Goal: Find specific page/section: Find specific page/section

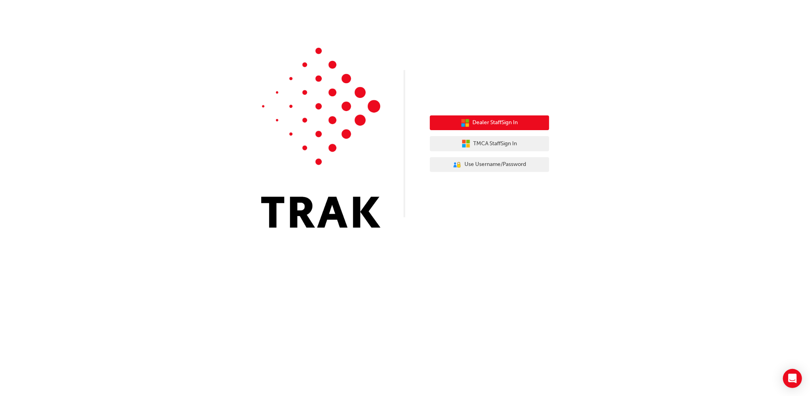
click at [468, 121] on icon "button" at bounding box center [465, 123] width 9 height 9
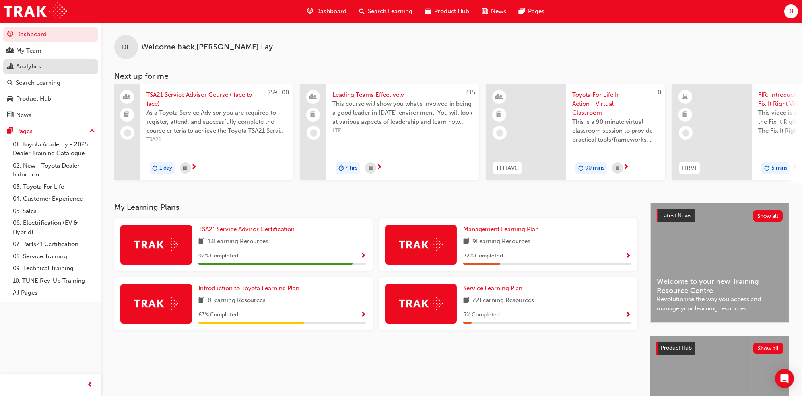
click at [41, 62] on div "Analytics" at bounding box center [50, 67] width 87 height 10
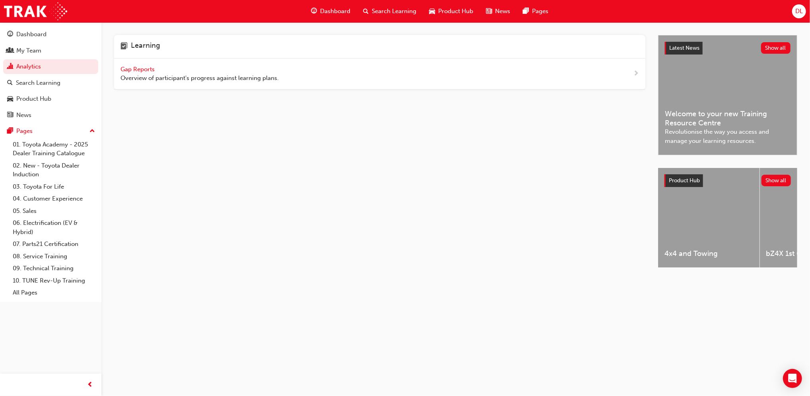
click at [140, 69] on span "Gap Reports" at bounding box center [139, 69] width 36 height 7
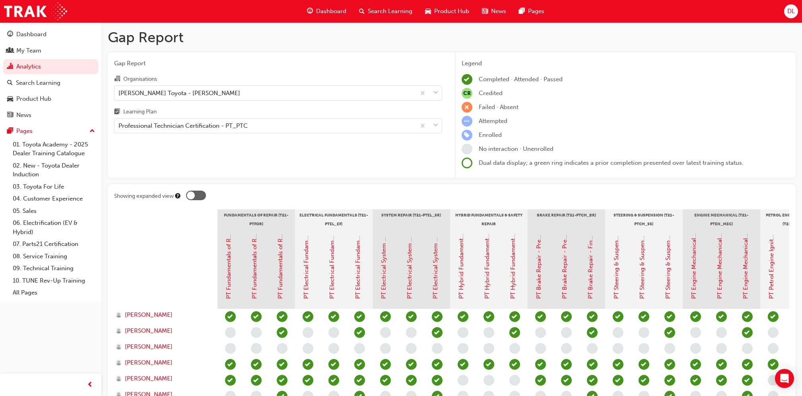
click at [786, 8] on div "DL" at bounding box center [791, 11] width 14 height 14
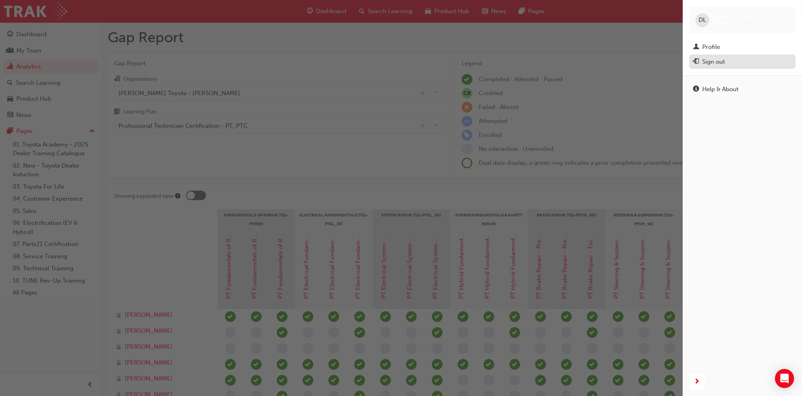
click at [716, 62] on div "Sign out" at bounding box center [713, 61] width 23 height 9
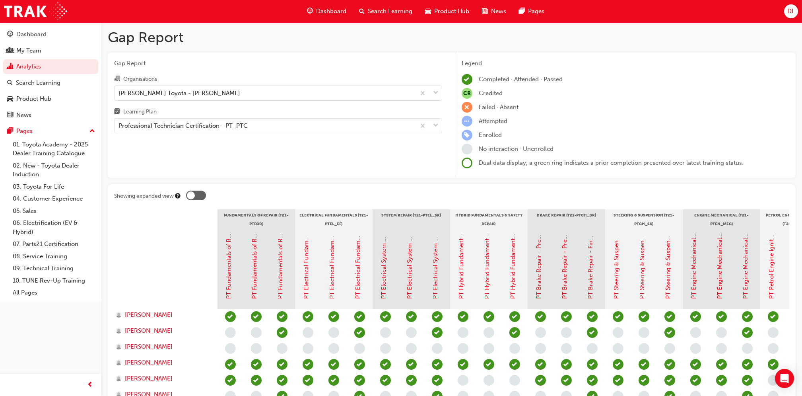
click at [716, 62] on div "Legend" at bounding box center [626, 63] width 328 height 9
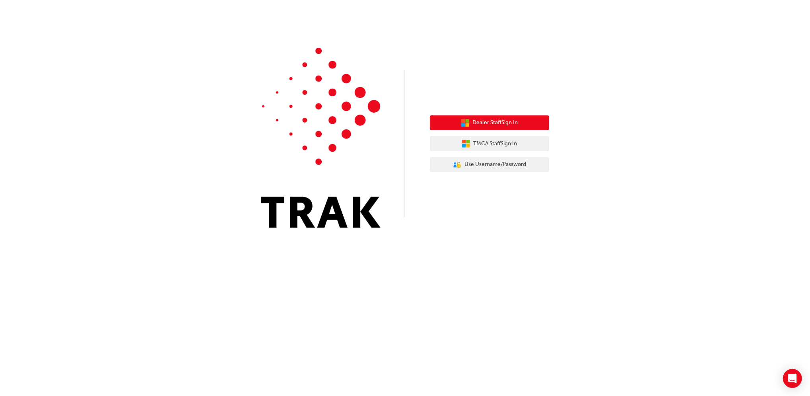
click at [476, 121] on span "Dealer Staff Sign In" at bounding box center [495, 122] width 45 height 9
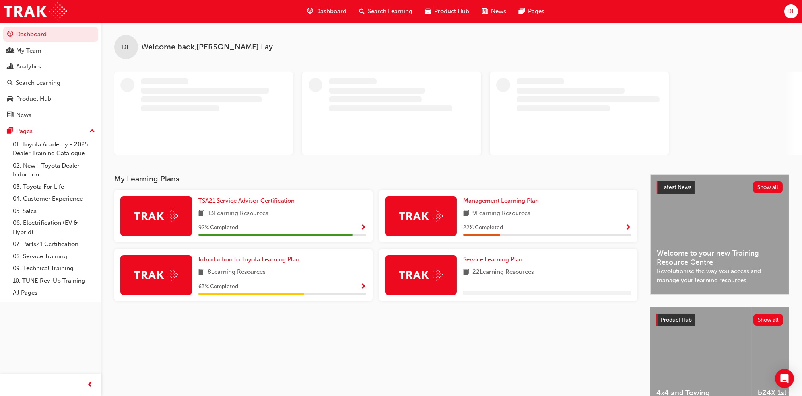
click at [791, 15] on span "DL" at bounding box center [792, 11] width 8 height 9
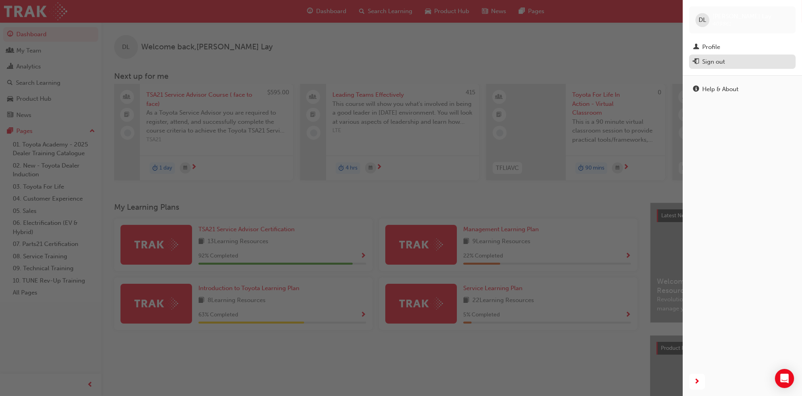
click at [728, 61] on div "Sign out" at bounding box center [742, 62] width 99 height 10
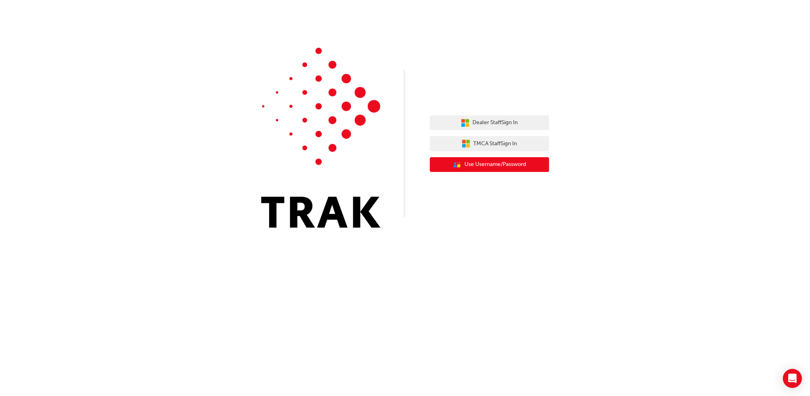
click at [515, 163] on span "Use Username/Password" at bounding box center [496, 164] width 62 height 9
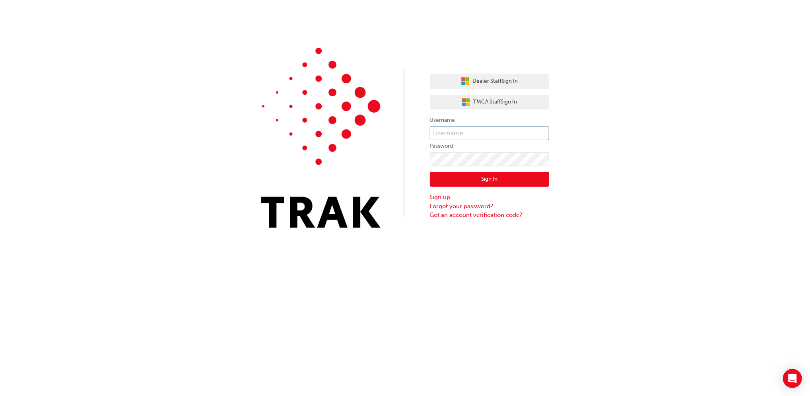
click at [488, 132] on input "text" at bounding box center [489, 133] width 119 height 14
type input "Navdeep.Kumar"
click button "Sign In" at bounding box center [489, 179] width 119 height 15
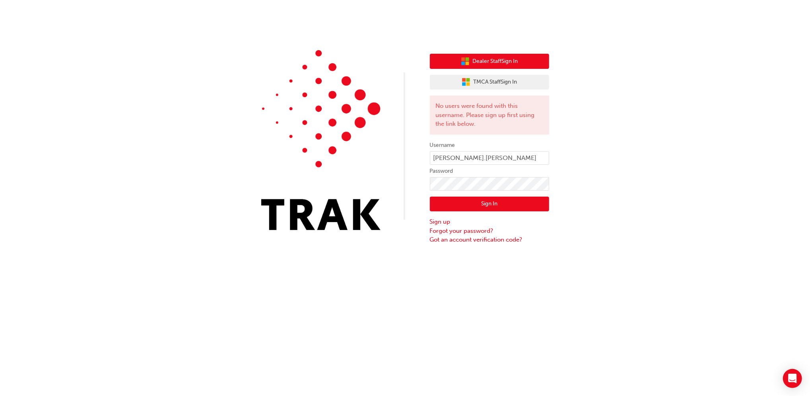
click at [525, 55] on button "Dealer Staff Sign In" at bounding box center [489, 61] width 119 height 15
